Goal: Task Accomplishment & Management: Manage account settings

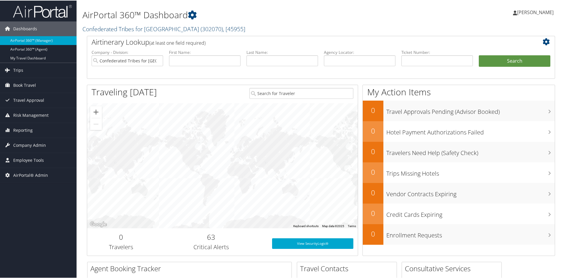
click at [123, 28] on link "Confederated Tribes for Warm Springs ( 302070 ) , [ 45955 ]" at bounding box center [163, 28] width 163 height 8
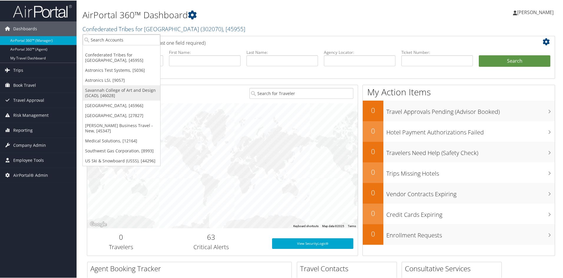
click at [115, 93] on link "Savannah College of Art and Design (SCAD), [46028]" at bounding box center [121, 92] width 77 height 15
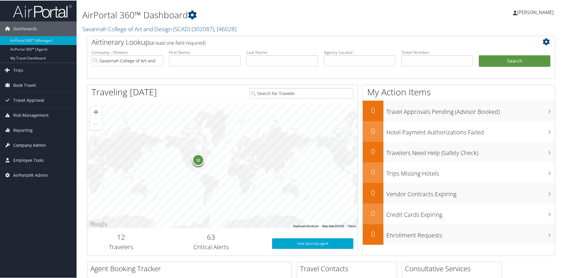
click at [38, 144] on span "Company Admin" at bounding box center [29, 144] width 33 height 15
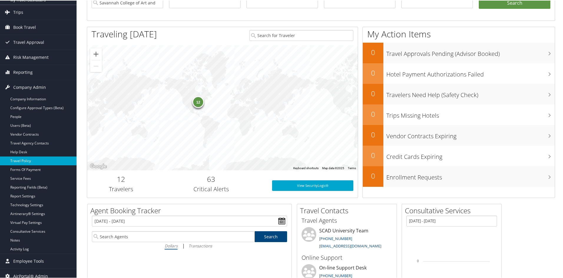
scroll to position [59, 0]
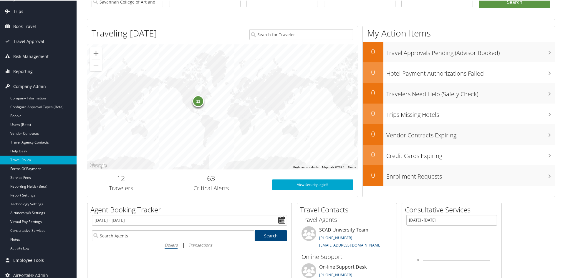
click at [32, 155] on link "Travel Policy" at bounding box center [38, 159] width 77 height 9
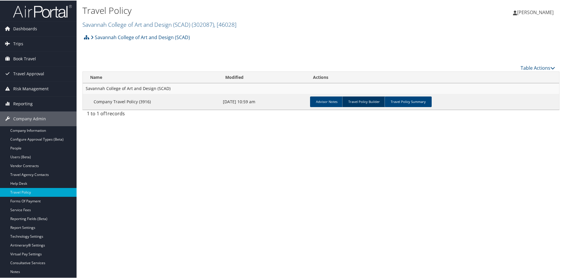
click at [369, 102] on link "Travel Policy Builder" at bounding box center [364, 101] width 44 height 11
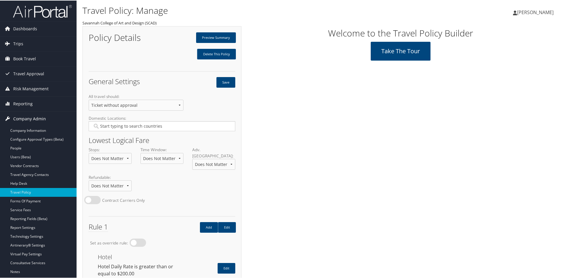
click at [39, 118] on span "Company Admin" at bounding box center [29, 118] width 33 height 15
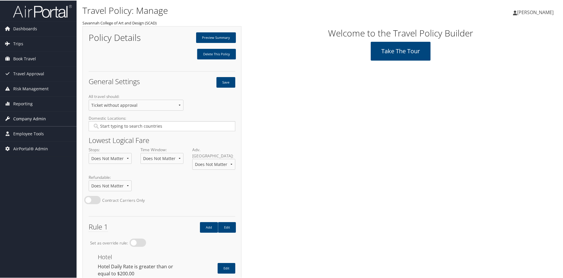
click at [36, 121] on span "Company Admin" at bounding box center [29, 118] width 33 height 15
click at [33, 118] on span "Company Admin" at bounding box center [29, 118] width 33 height 15
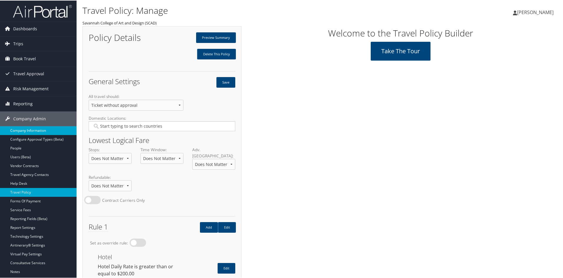
click at [33, 128] on link "Company Information" at bounding box center [38, 130] width 77 height 9
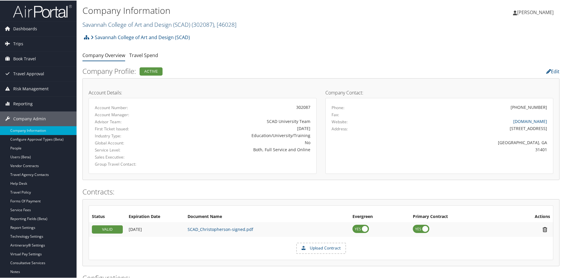
click at [141, 25] on link "Savannah College of Art and Design (SCAD) ( 302087 ) , [ 46028 ]" at bounding box center [159, 24] width 154 height 8
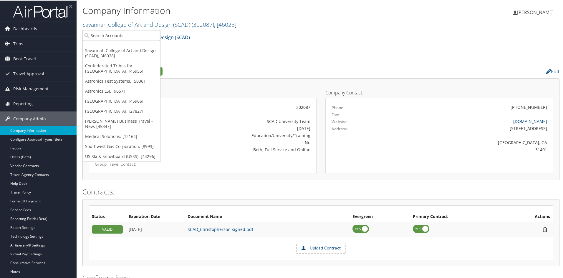
click at [119, 36] on input "search" at bounding box center [121, 34] width 77 height 11
type input "(CU)"
click at [117, 43] on div "University of Colorado (CU) (7309), [5251] Account" at bounding box center [135, 49] width 102 height 14
click at [117, 43] on div "Savannah College of Art and Design (SCAD) Account Structure Savannah College of…" at bounding box center [320, 39] width 477 height 16
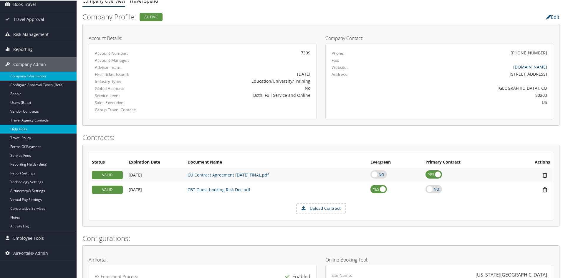
scroll to position [59, 0]
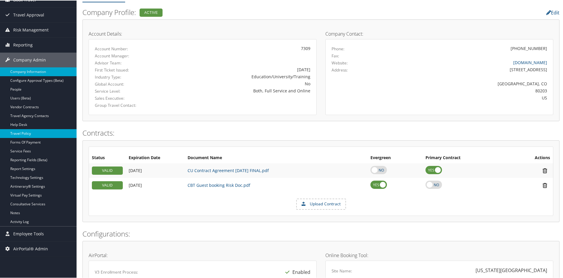
click at [27, 132] on link "Travel Policy" at bounding box center [38, 133] width 77 height 9
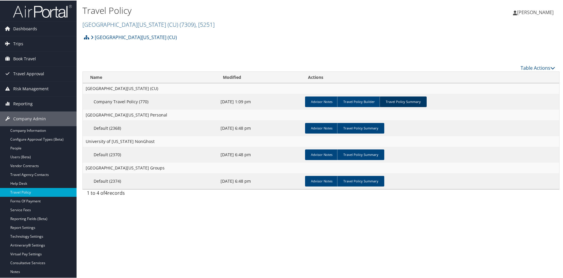
click at [406, 102] on link "Travel Policy Summary" at bounding box center [403, 101] width 47 height 11
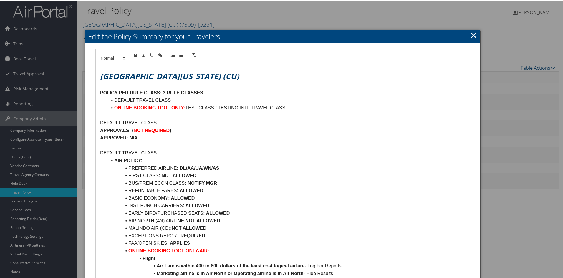
click at [470, 33] on link "×" at bounding box center [473, 35] width 7 height 12
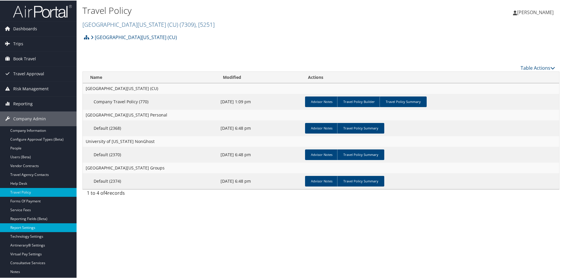
click at [21, 226] on link "Report Settings" at bounding box center [38, 227] width 77 height 9
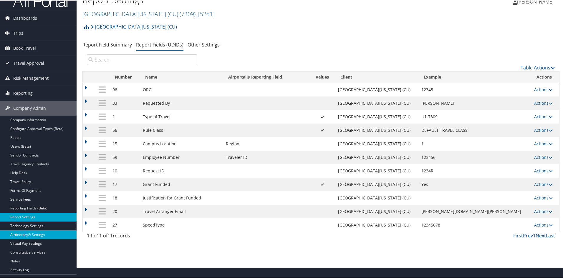
scroll to position [29, 0]
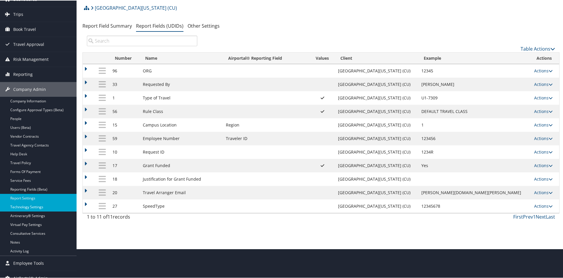
click at [29, 206] on link "Technology Settings" at bounding box center [38, 206] width 77 height 9
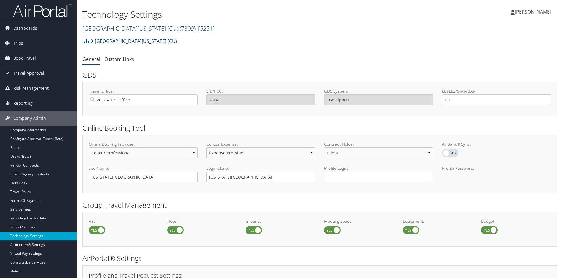
select select "4"
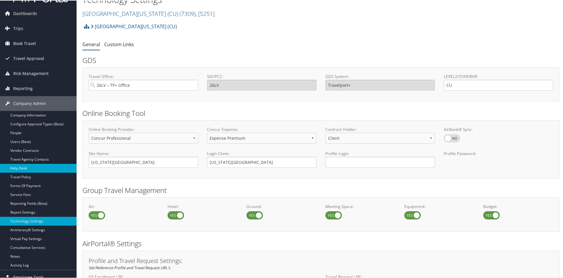
scroll to position [29, 0]
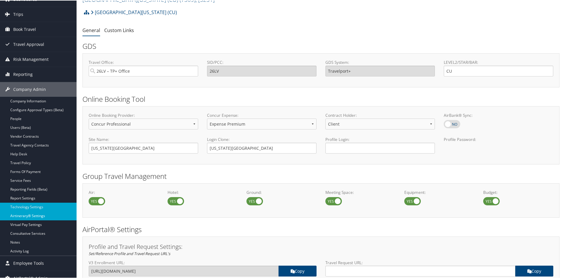
click at [39, 216] on link "Airtinerary® Settings" at bounding box center [38, 215] width 77 height 9
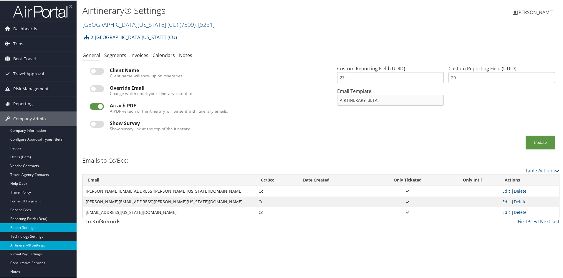
click at [33, 224] on link "Report Settings" at bounding box center [38, 227] width 77 height 9
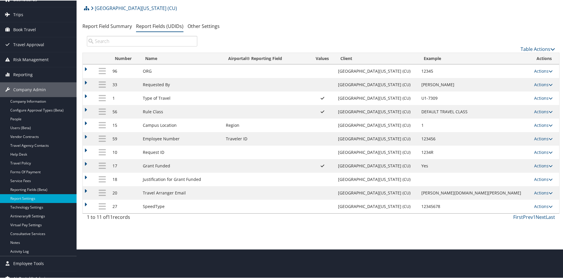
scroll to position [29, 0]
click at [36, 86] on span "Company Admin" at bounding box center [29, 89] width 33 height 15
click at [36, 86] on ul "Dashboards AirPortal 360™ (Manager) AirPortal 360™ (Agent) My Travel Dashboard …" at bounding box center [38, 128] width 77 height 315
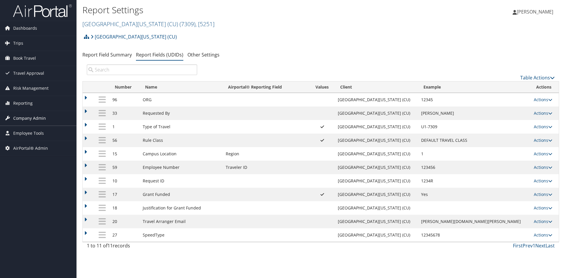
click at [34, 117] on span "Company Admin" at bounding box center [29, 118] width 33 height 15
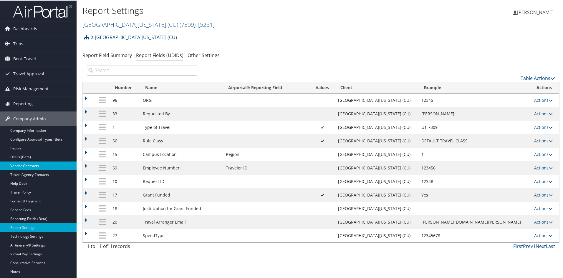
click at [34, 165] on link "Vendor Contracts" at bounding box center [38, 165] width 77 height 9
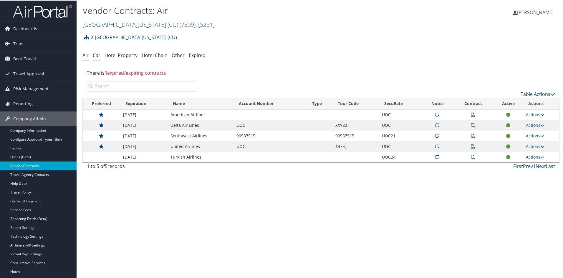
click at [96, 54] on link "Car" at bounding box center [97, 55] width 8 height 6
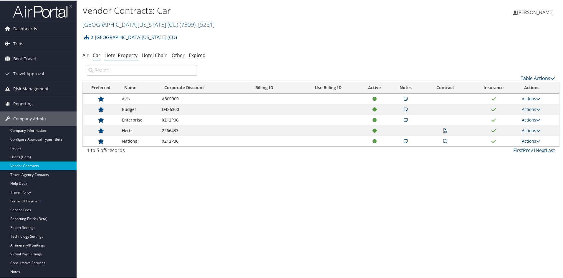
click at [130, 55] on link "Hotel Property" at bounding box center [121, 55] width 33 height 6
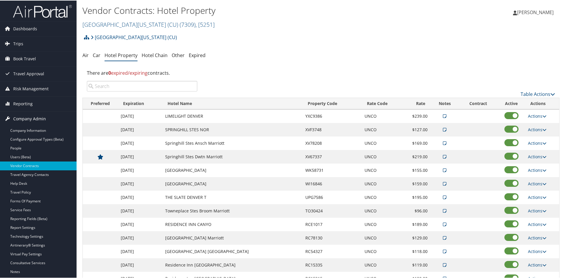
click at [40, 118] on span "Company Admin" at bounding box center [29, 118] width 33 height 15
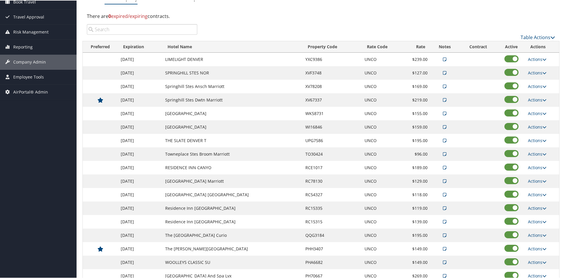
scroll to position [59, 0]
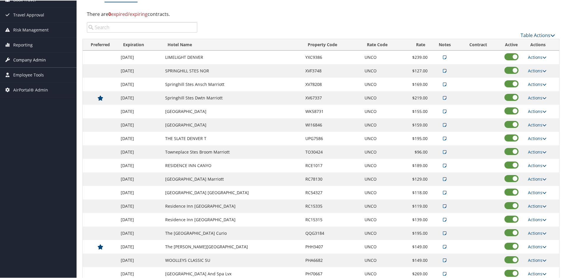
click at [34, 62] on span "Company Admin" at bounding box center [29, 59] width 33 height 15
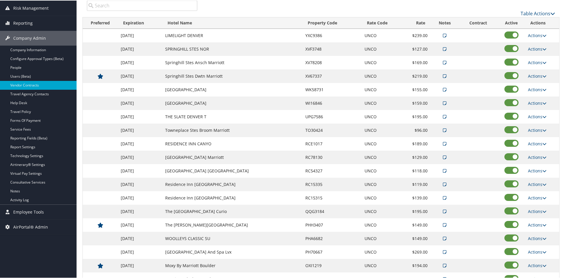
scroll to position [0, 0]
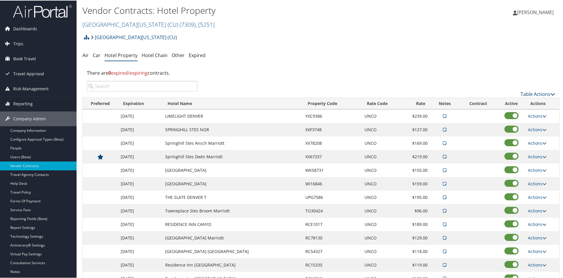
click at [550, 93] on icon at bounding box center [552, 93] width 5 height 5
click at [545, 92] on link "Table Actions" at bounding box center [538, 93] width 34 height 6
click at [498, 130] on link "Page Length" at bounding box center [517, 133] width 77 height 10
click at [551, 91] on icon at bounding box center [552, 93] width 5 height 5
click at [506, 130] on link "Page Length" at bounding box center [517, 133] width 77 height 10
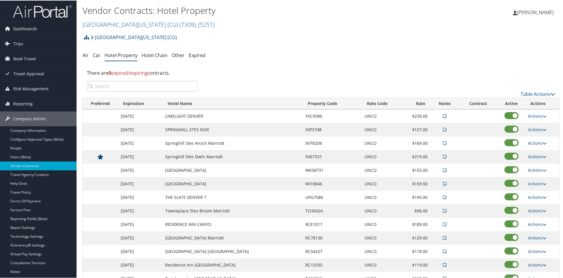
click at [532, 11] on span "[PERSON_NAME]" at bounding box center [535, 12] width 37 height 6
click at [521, 13] on span "[PERSON_NAME]" at bounding box center [535, 12] width 37 height 6
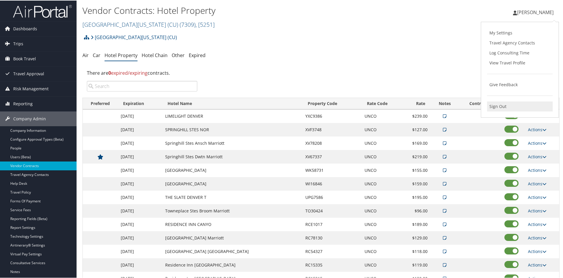
click at [495, 106] on link "Sign Out" at bounding box center [520, 106] width 66 height 10
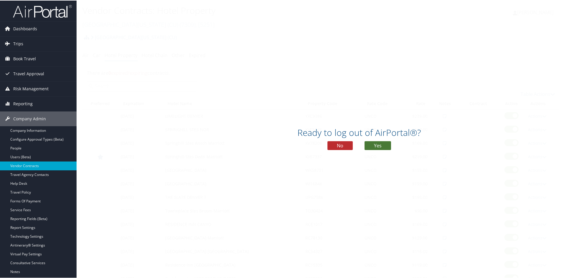
click at [376, 145] on button "Yes" at bounding box center [377, 145] width 26 height 9
